Goal: Task Accomplishment & Management: Manage account settings

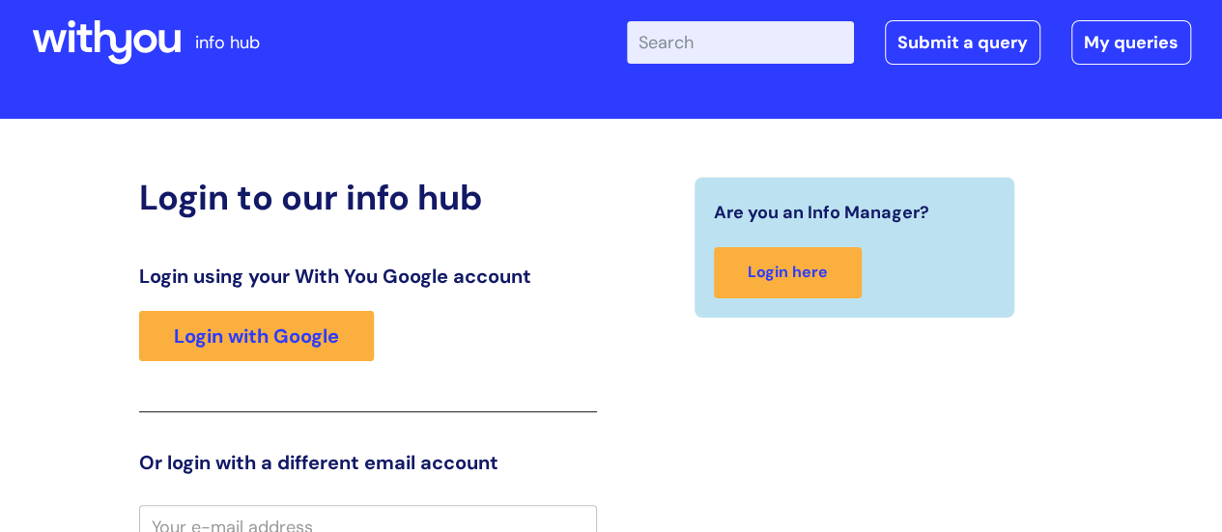
scroll to position [5, 0]
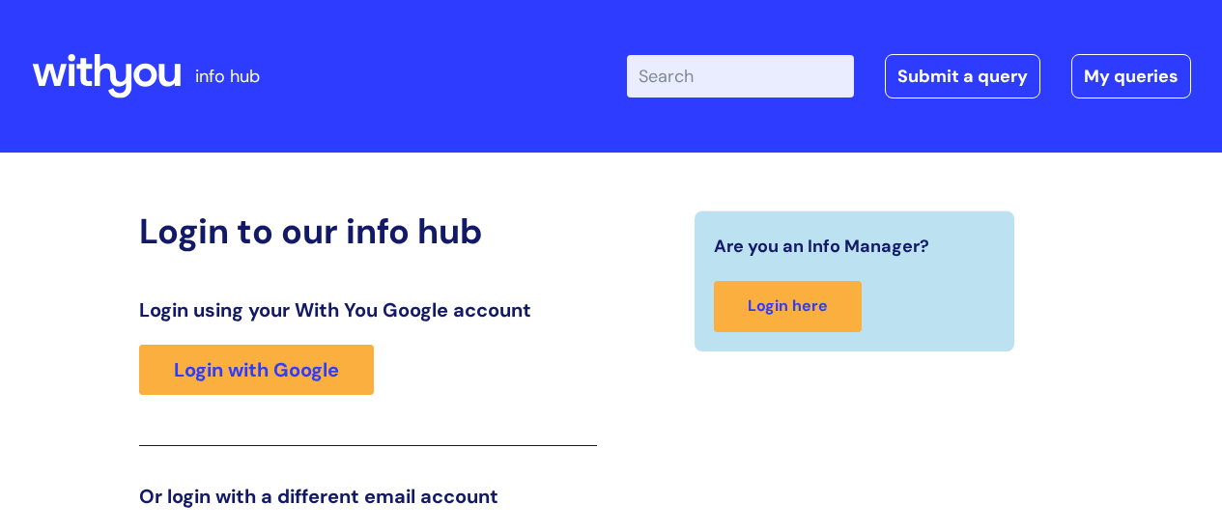
scroll to position [295, 0]
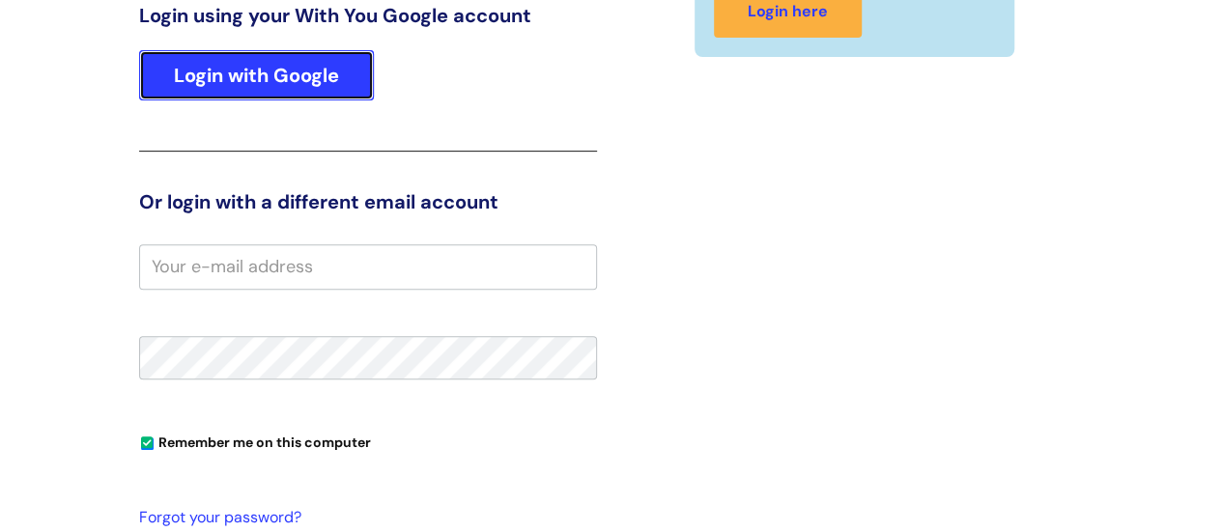
click at [271, 71] on link "Login with Google" at bounding box center [256, 75] width 235 height 50
